Goal: Entertainment & Leisure: Consume media (video, audio)

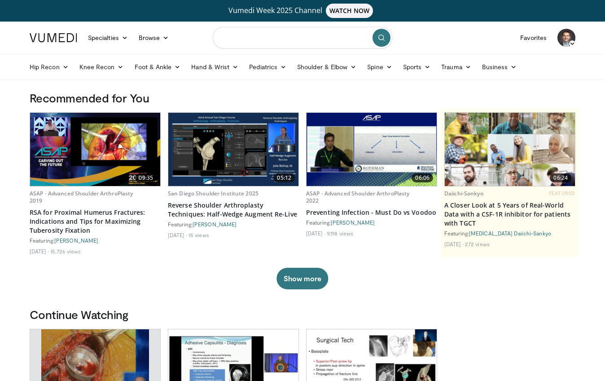
click at [269, 42] on input "Search topics, interventions" at bounding box center [303, 38] width 180 height 22
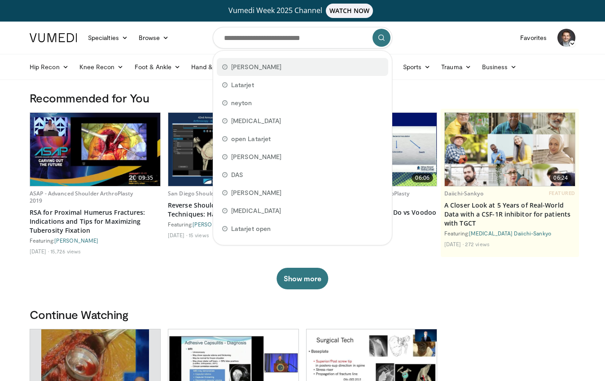
click at [247, 67] on span "[PERSON_NAME]" at bounding box center [256, 66] width 50 height 9
type input "******"
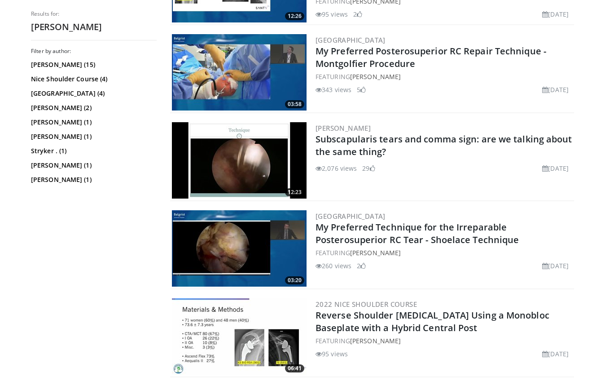
scroll to position [530, 0]
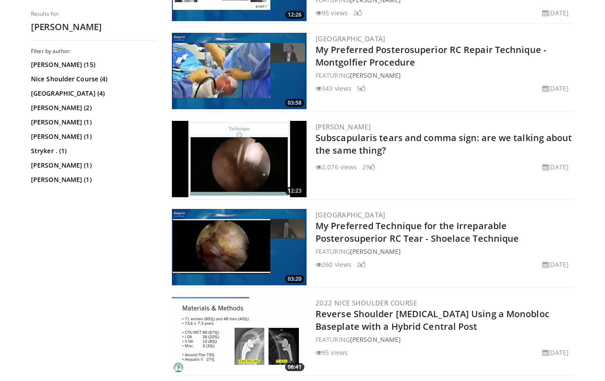
click at [347, 173] on div "[PERSON_NAME] Subscapularis tears and comma sign: are we talking about the same…" at bounding box center [444, 159] width 257 height 76
click at [294, 171] on img at bounding box center [239, 159] width 135 height 76
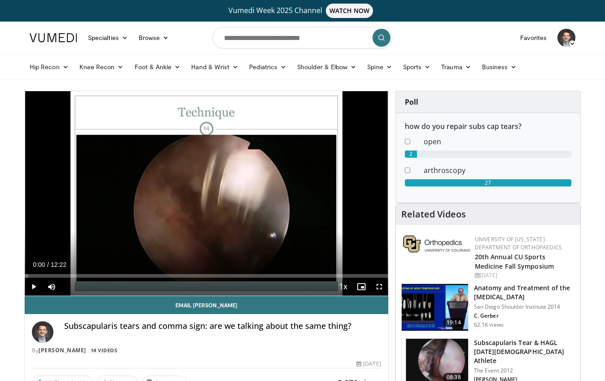
click at [378, 284] on span "Video Player" at bounding box center [379, 286] width 18 height 18
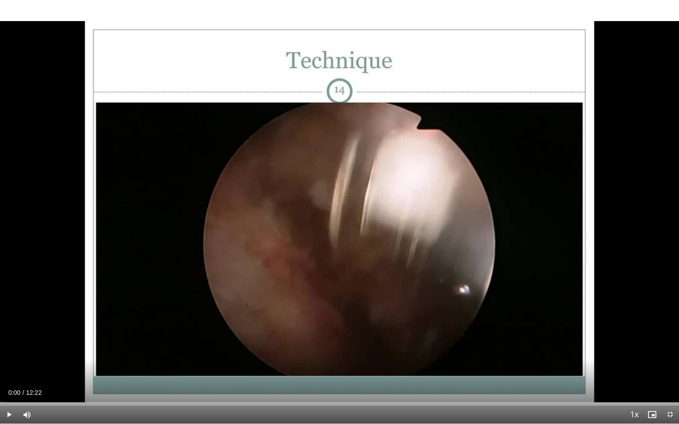
click at [8, 380] on span "Video Player" at bounding box center [9, 415] width 18 height 18
click at [26, 380] on span "Video Player" at bounding box center [27, 415] width 18 height 18
drag, startPoint x: 8, startPoint y: 402, endPoint x: 14, endPoint y: 402, distance: 6.3
click at [14, 380] on div "Loaded : 20.17% 00:15 00:15" at bounding box center [339, 401] width 679 height 9
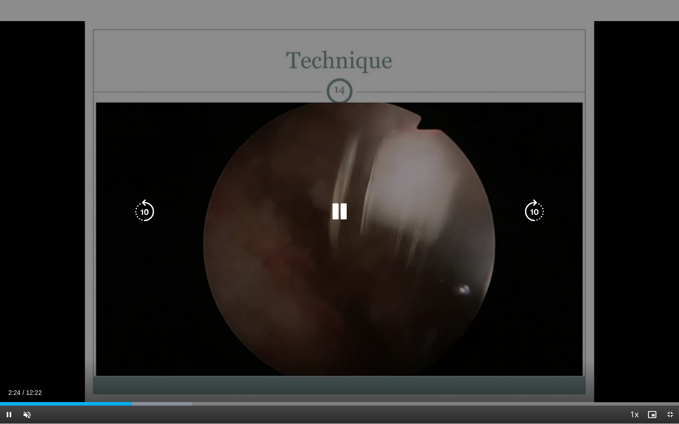
click at [141, 209] on icon "Video Player" at bounding box center [144, 211] width 25 height 25
